Goal: Find specific page/section: Find specific page/section

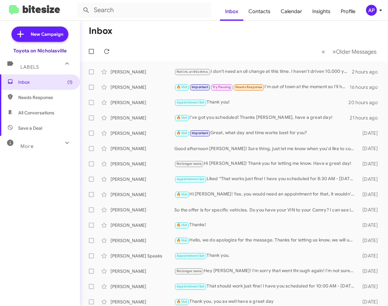
click at [52, 114] on span "All Conversations" at bounding box center [36, 113] width 36 height 6
type input "in:all-conversations"
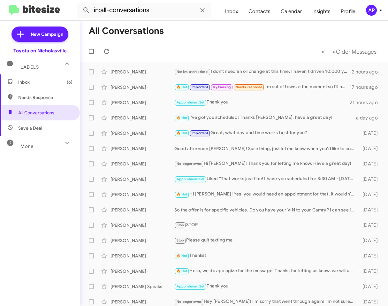
click at [44, 78] on span "Inbox (6)" at bounding box center [40, 81] width 80 height 15
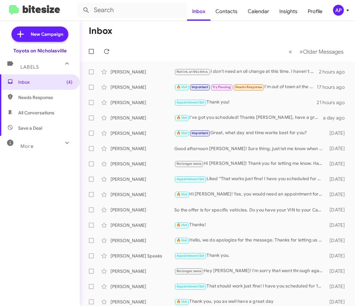
click at [43, 115] on span "All Conversations" at bounding box center [36, 113] width 36 height 6
type input "in:all-conversations"
